Goal: Task Accomplishment & Management: Use online tool/utility

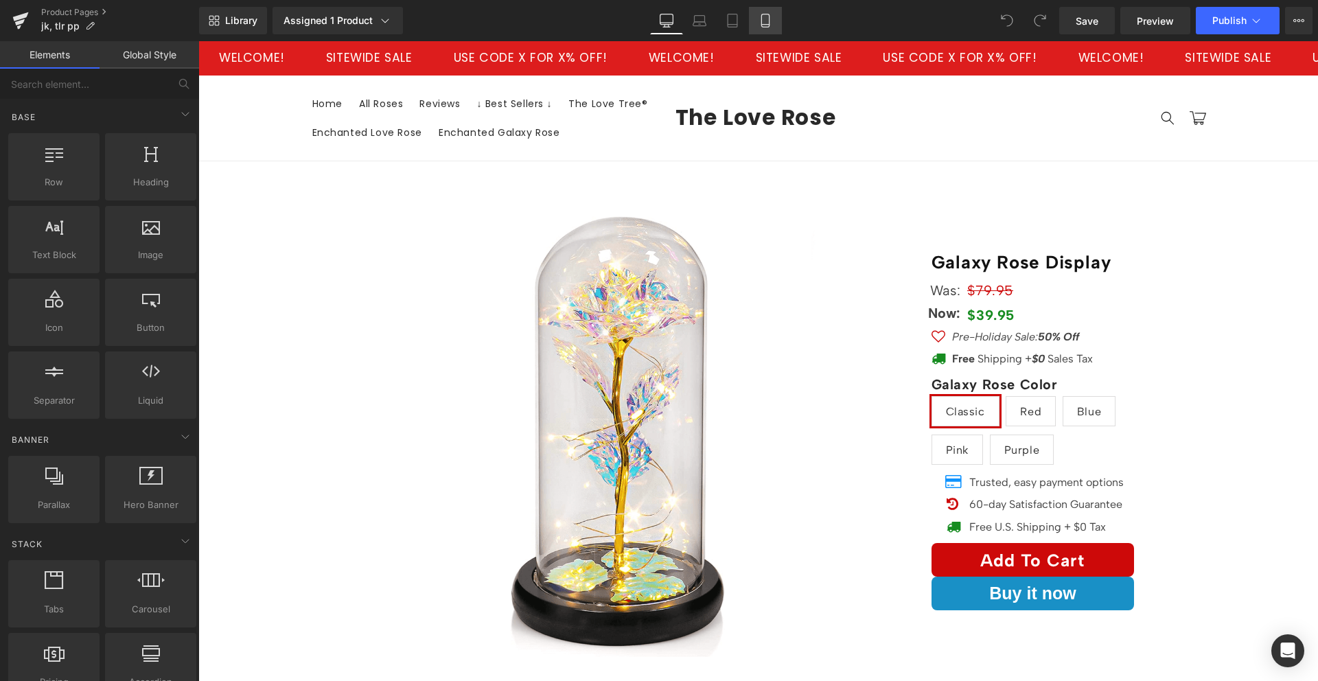
click at [762, 14] on icon at bounding box center [766, 21] width 14 height 14
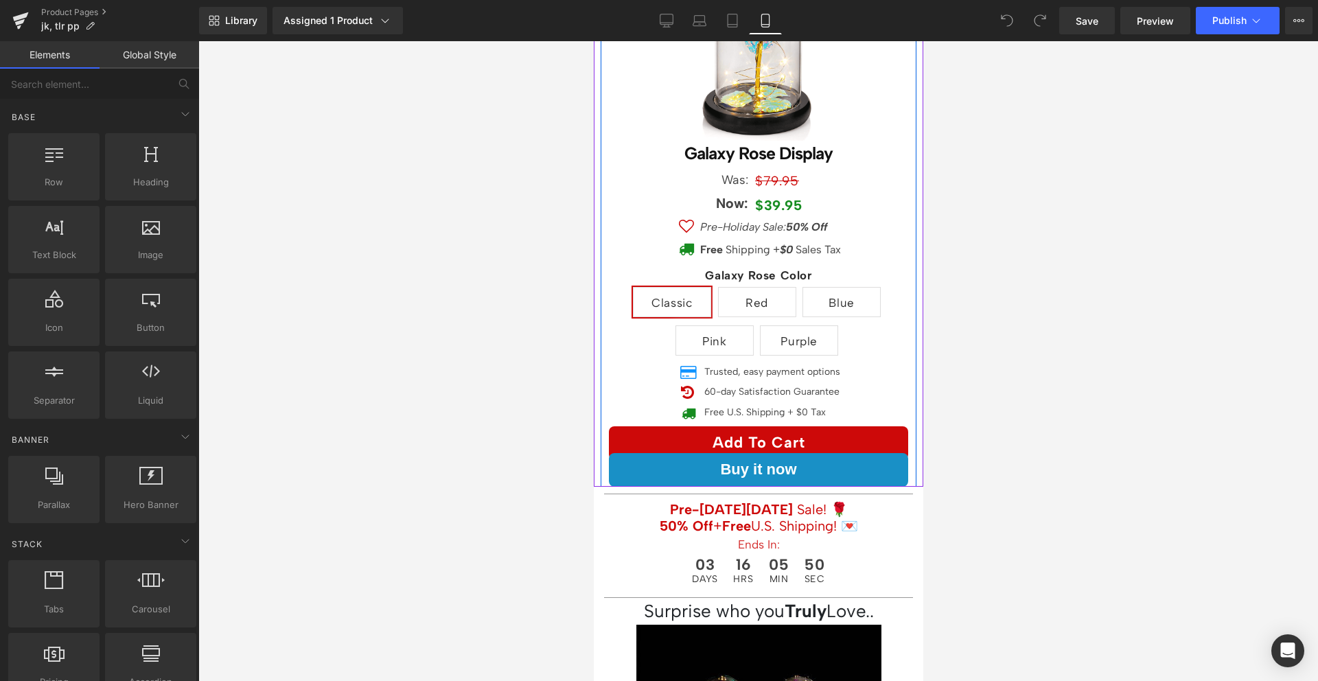
scroll to position [207, 0]
click at [748, 432] on span "(P) Cart Button" at bounding box center [752, 442] width 78 height 21
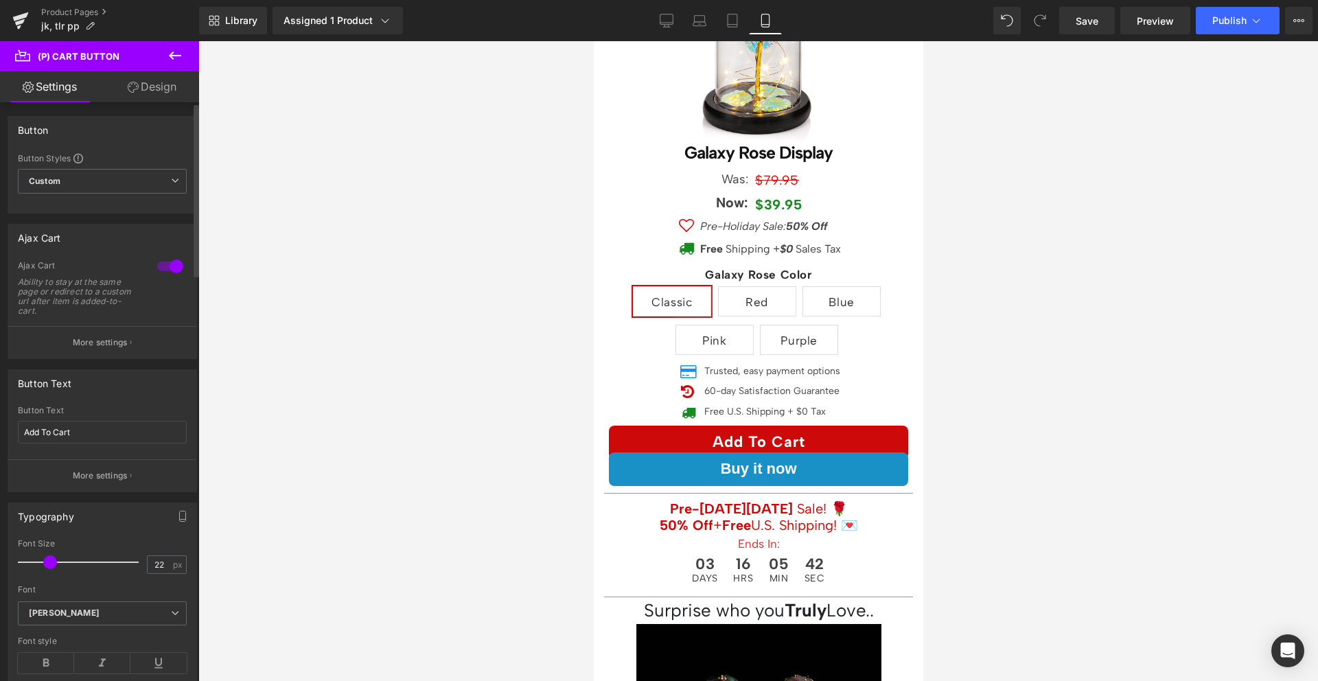
click at [161, 268] on div at bounding box center [170, 266] width 33 height 22
click at [1203, 27] on button "Publish" at bounding box center [1238, 20] width 84 height 27
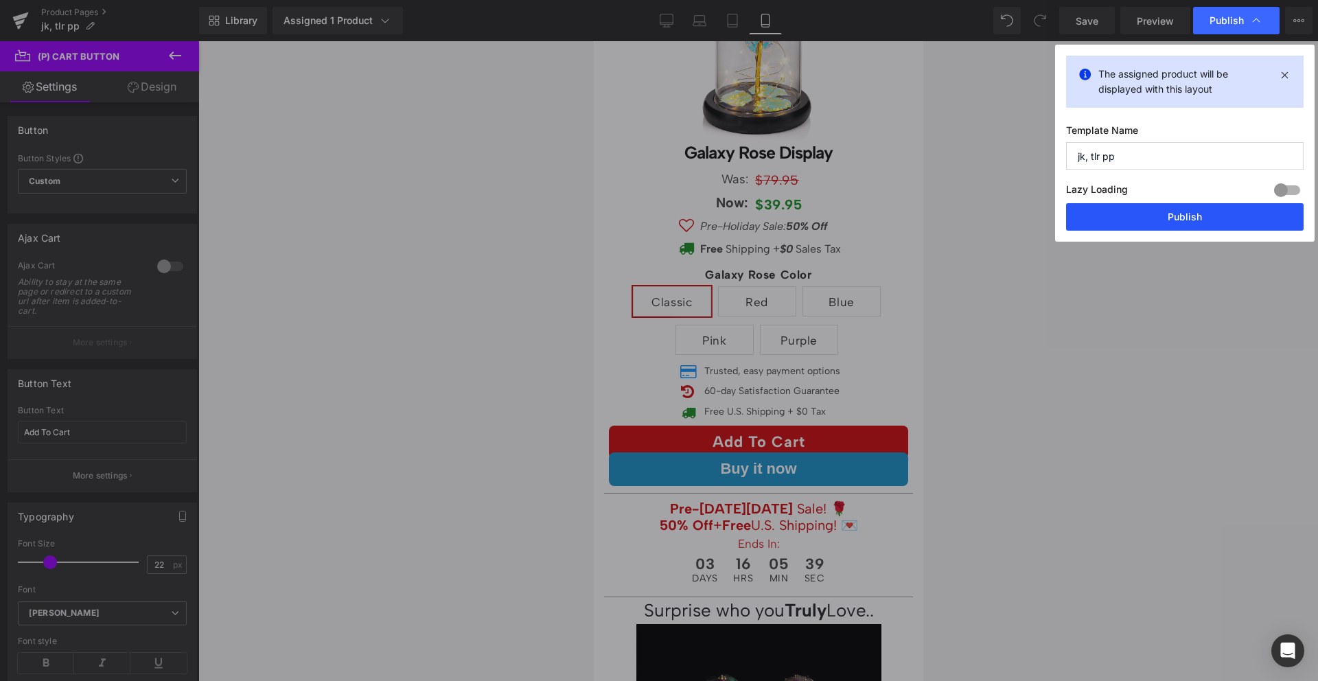
click at [1178, 223] on button "Publish" at bounding box center [1185, 216] width 238 height 27
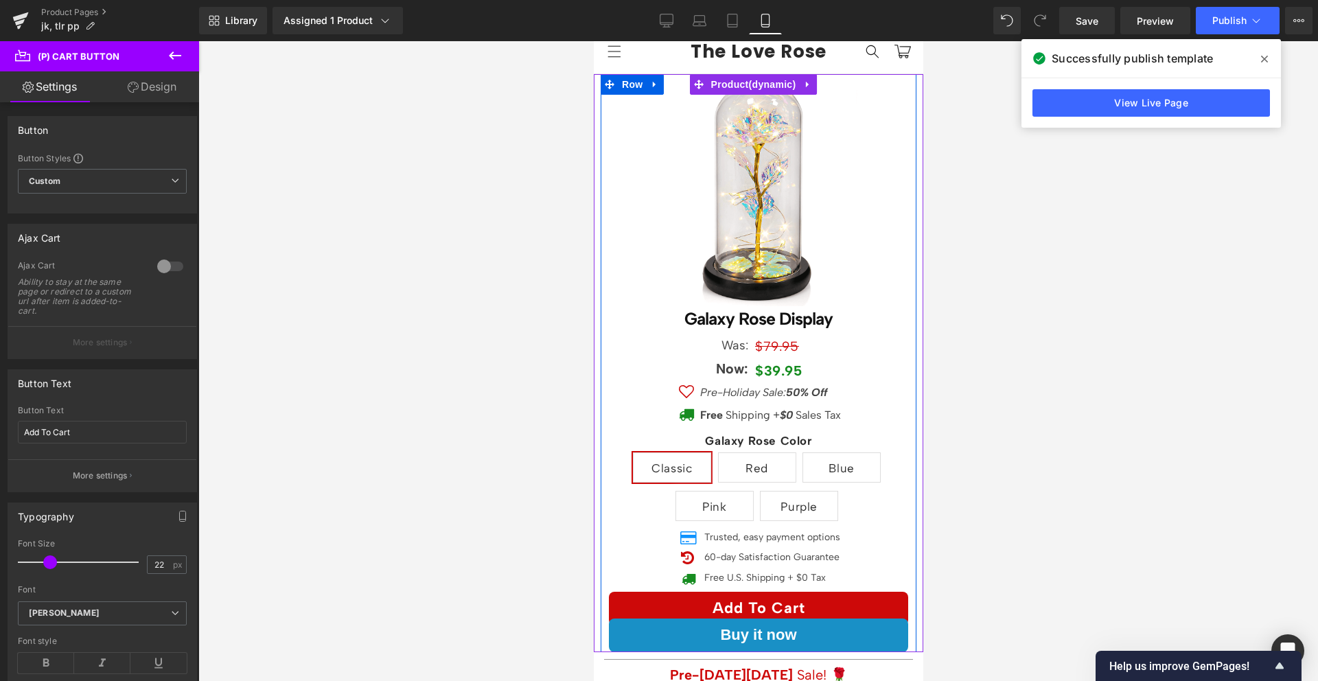
scroll to position [0, 0]
